Goal: Task Accomplishment & Management: Manage account settings

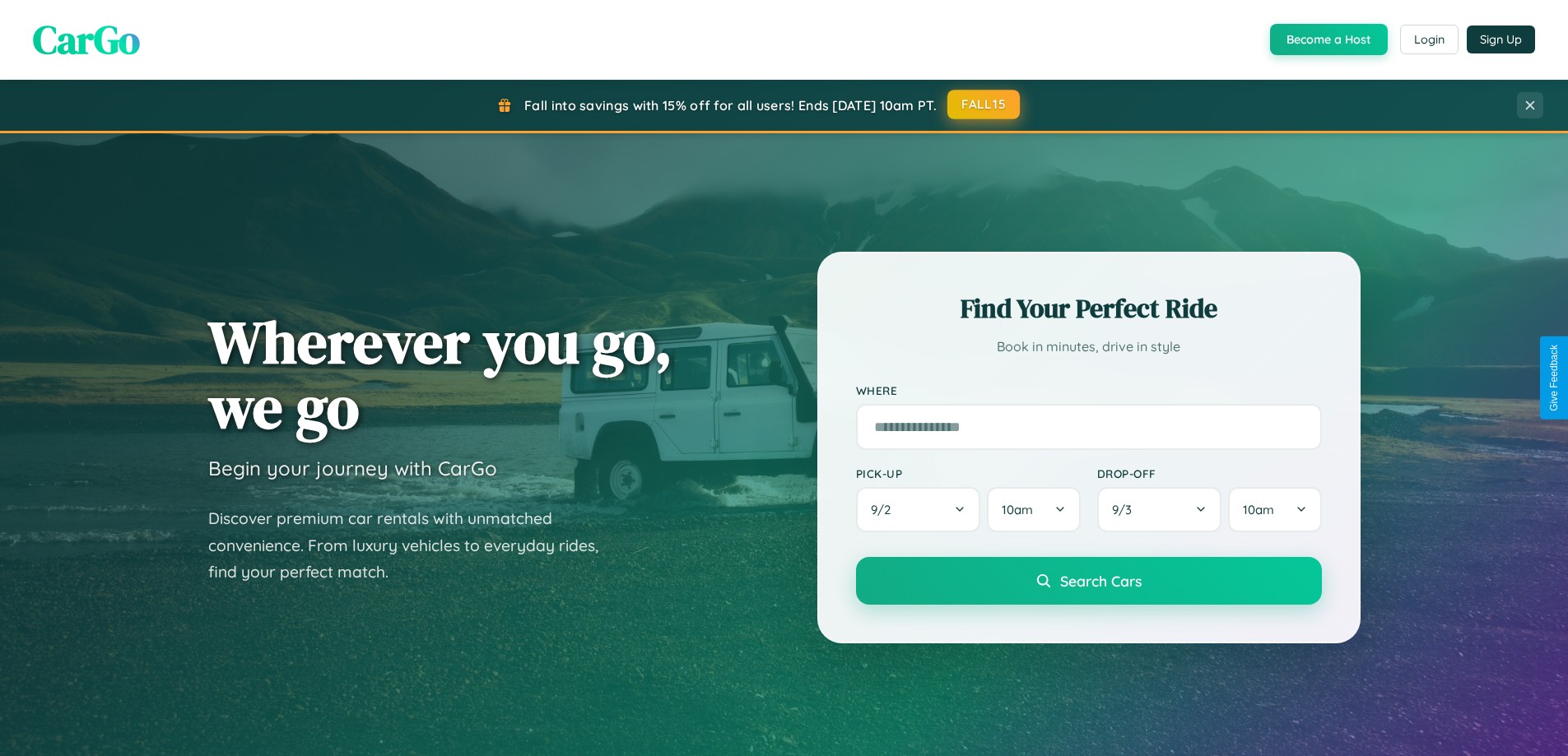
click at [985, 104] on button "FALL15" at bounding box center [984, 104] width 73 height 30
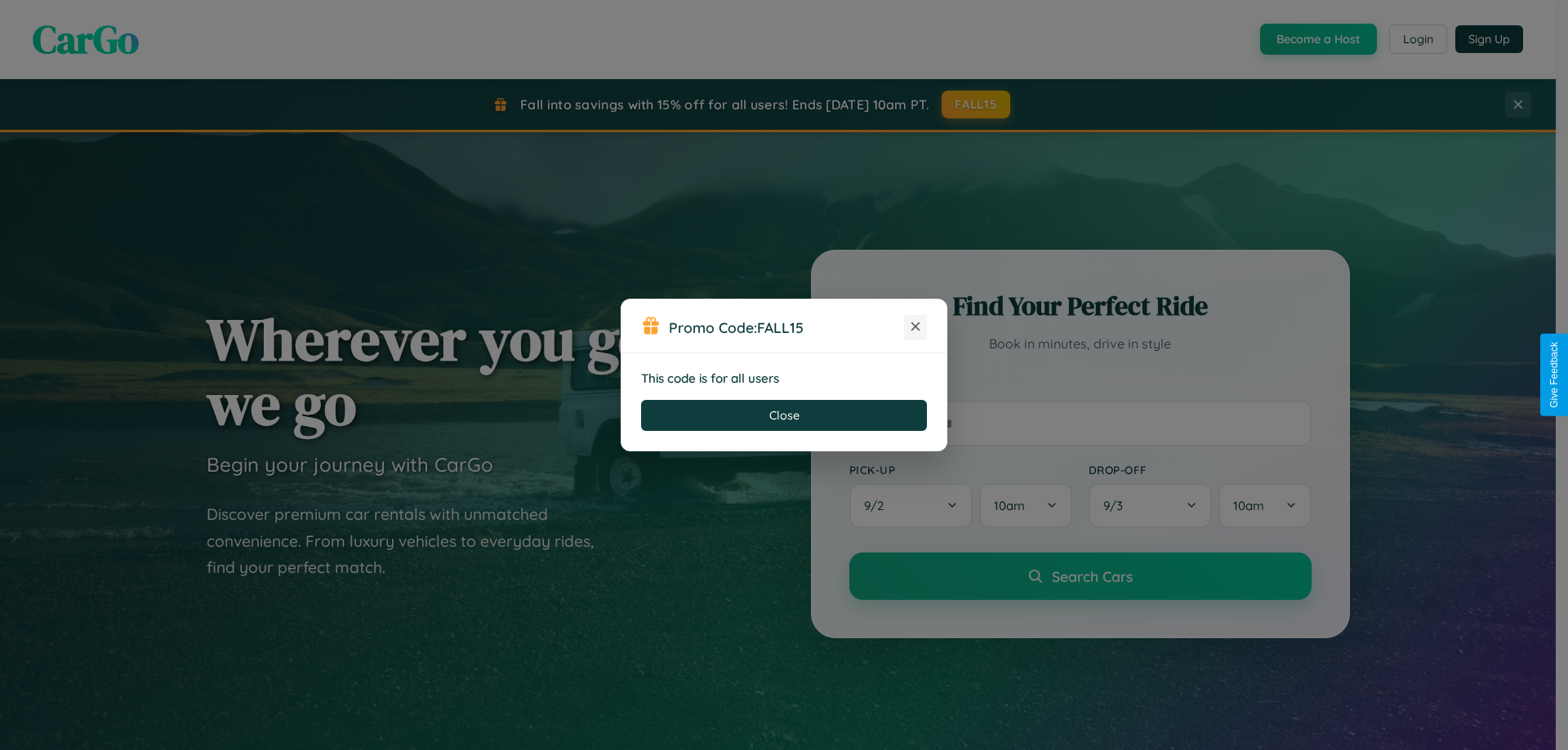
click at [915, 328] on icon at bounding box center [915, 326] width 16 height 16
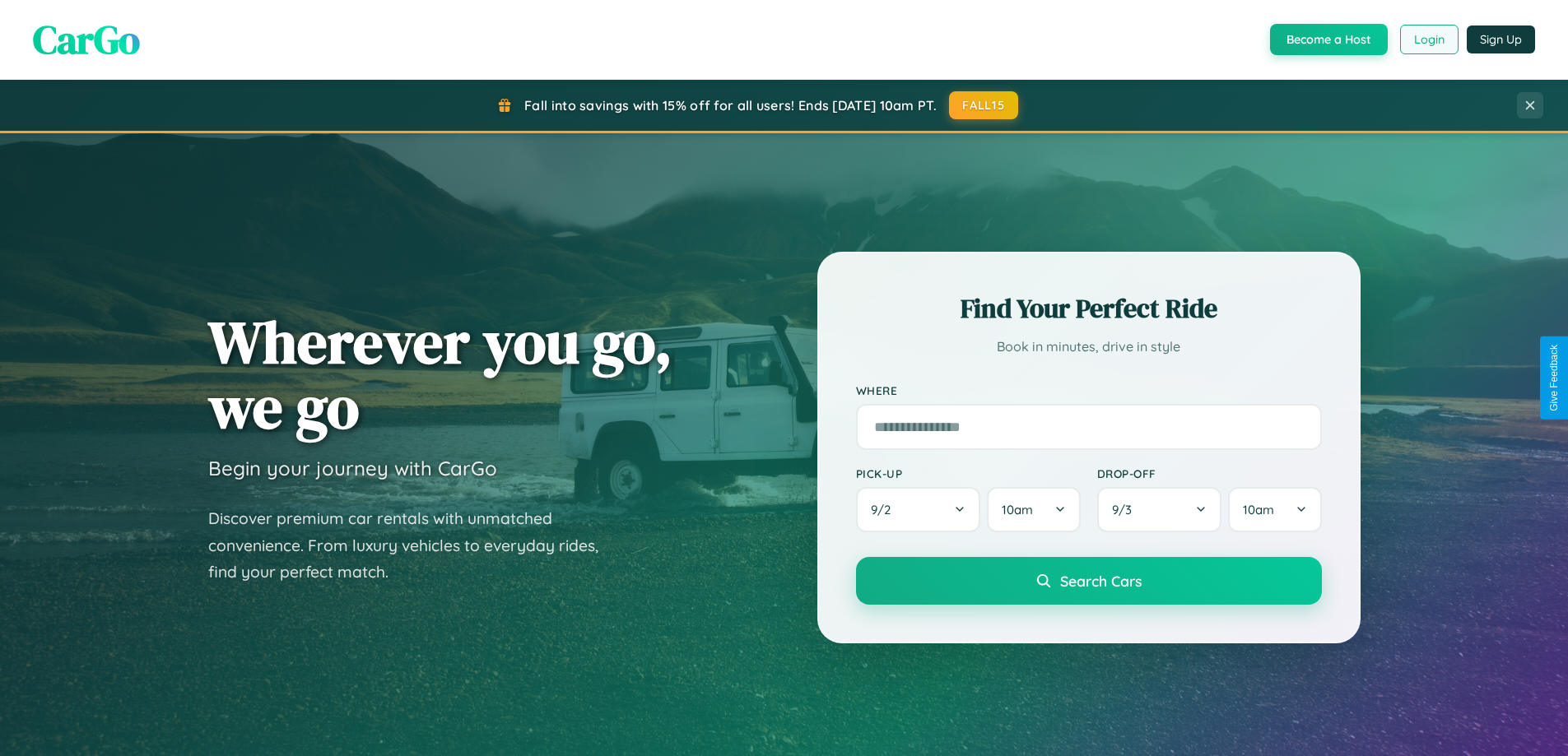
click at [1428, 39] on button "Login" at bounding box center [1429, 39] width 58 height 30
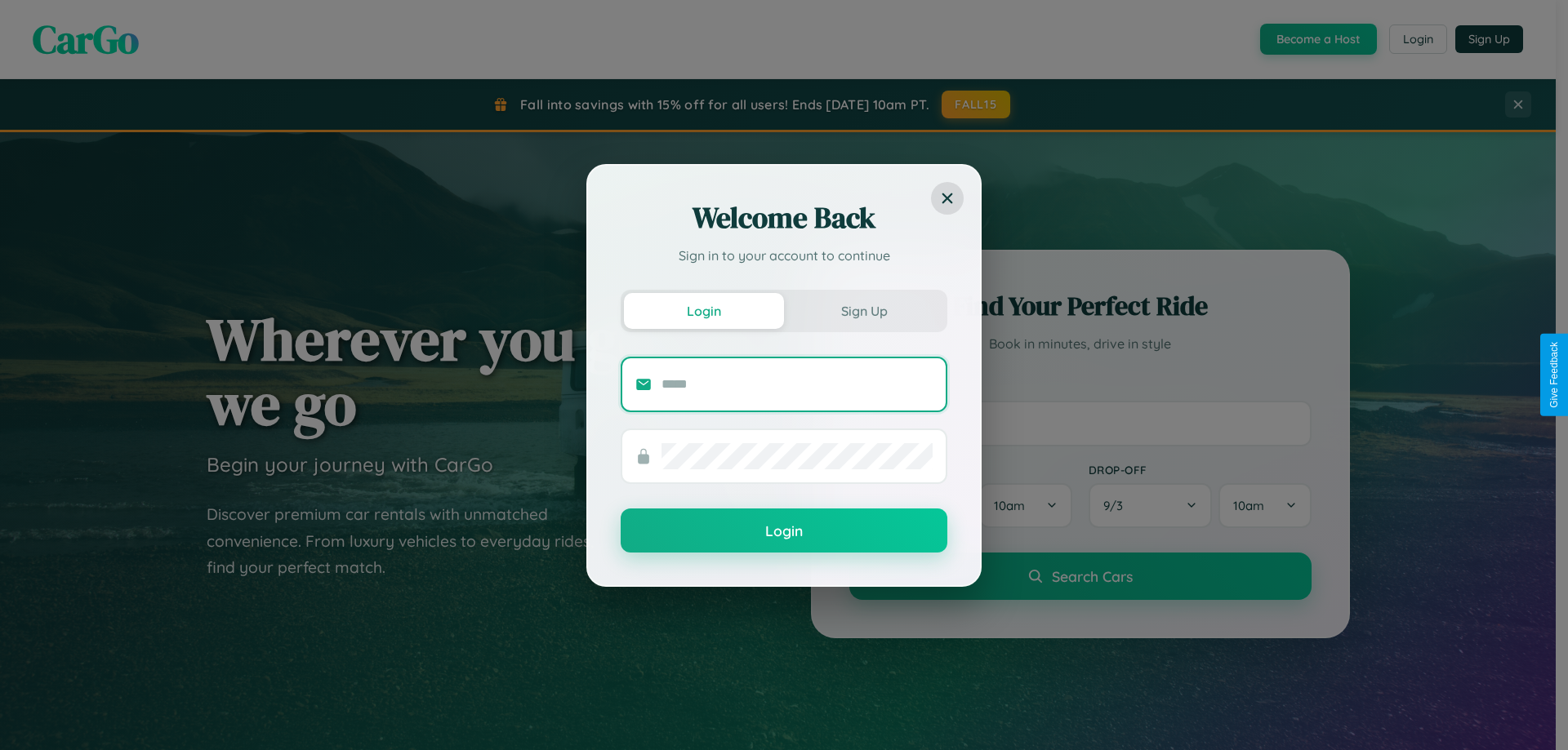
click at [797, 384] on input "text" at bounding box center [797, 384] width 271 height 27
type input "**********"
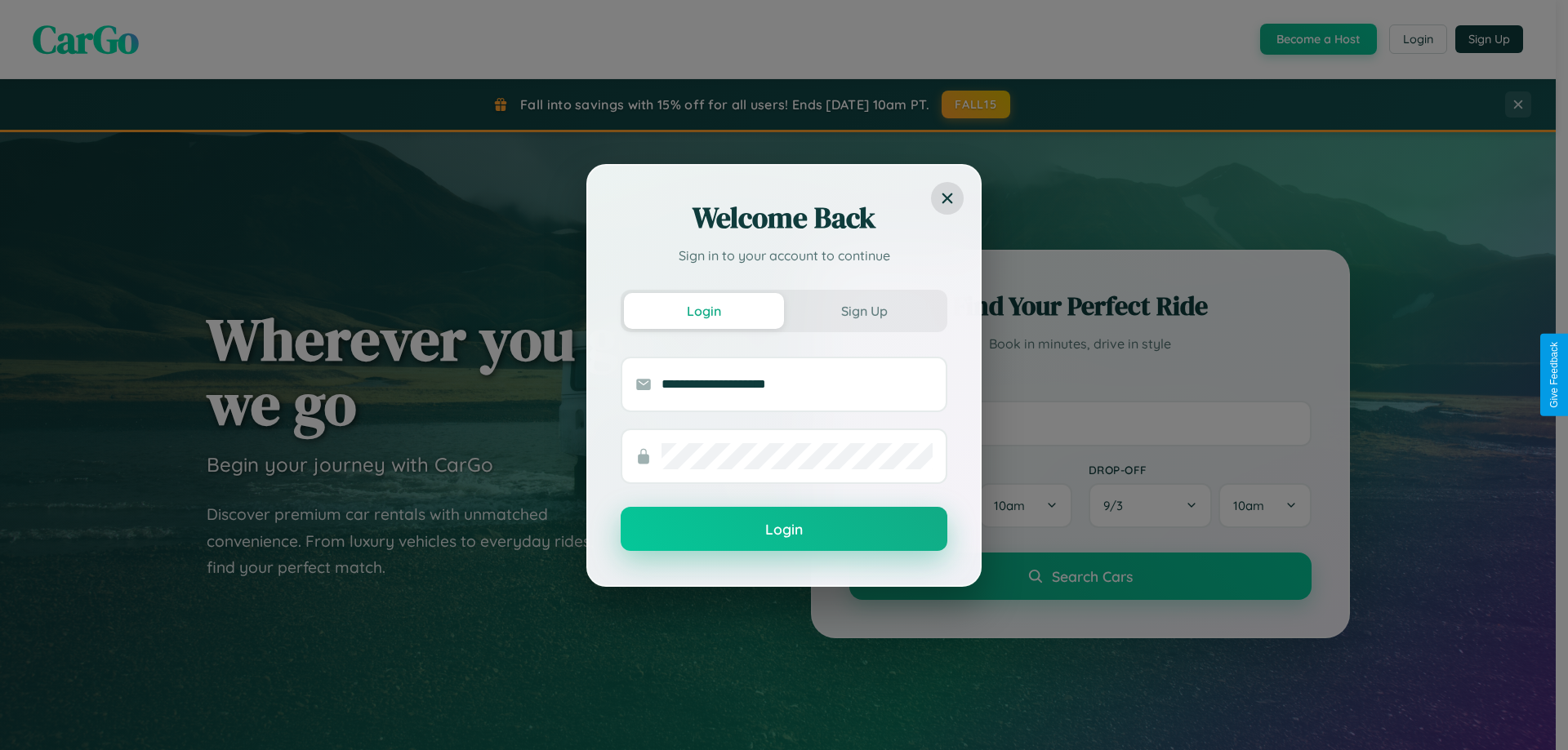
click at [784, 529] on button "Login" at bounding box center [784, 528] width 327 height 45
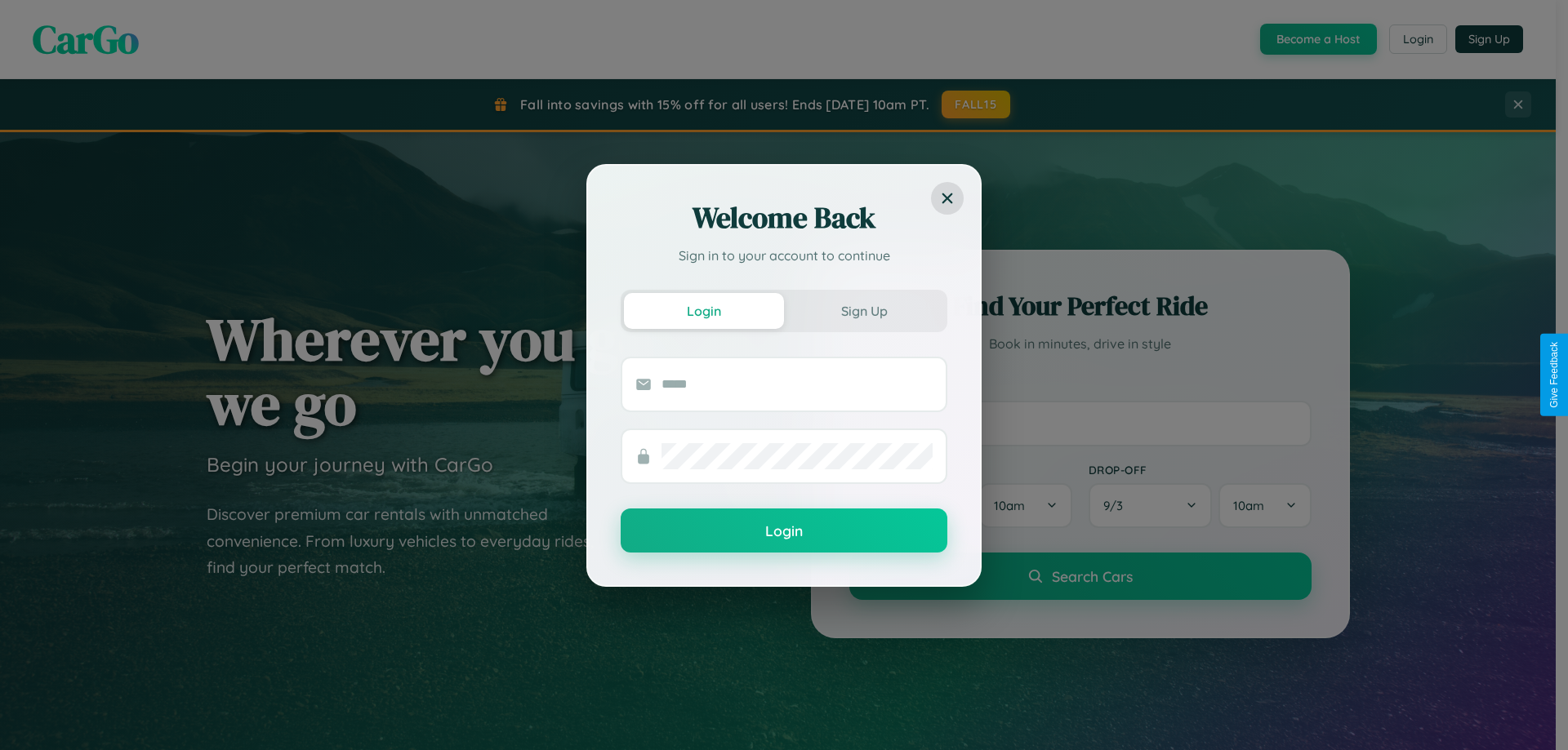
click at [977, 104] on div "Welcome Back Sign in to your account to continue Login Sign Up Login" at bounding box center [784, 375] width 1568 height 750
